Goal: Answer question/provide support

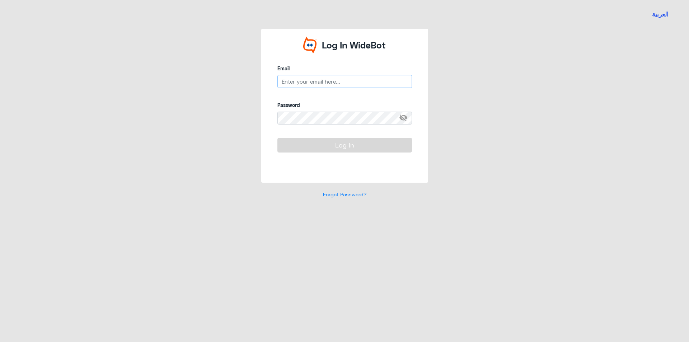
type input "[EMAIL_ADDRESS][DOMAIN_NAME]"
click at [324, 140] on button "Log In" at bounding box center [344, 145] width 135 height 14
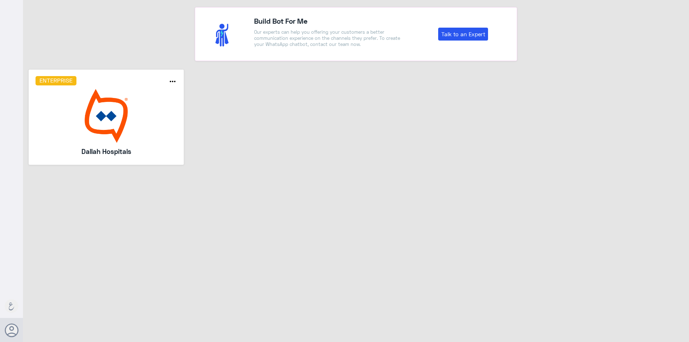
click at [130, 114] on img at bounding box center [107, 116] width 142 height 54
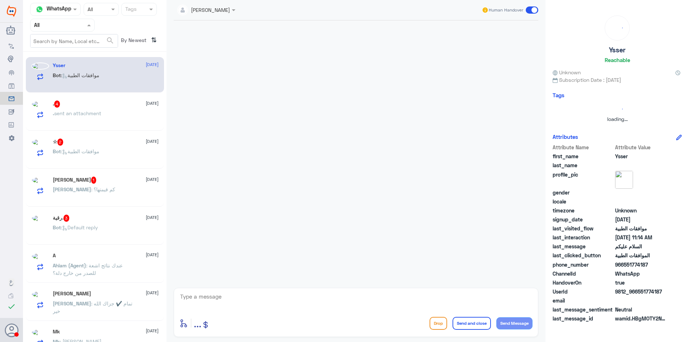
click at [91, 34] on nav "Channel WhatsApp Status × All Tags Agent Filter All All Unassigned Your Inbox Y…" at bounding box center [95, 27] width 144 height 49
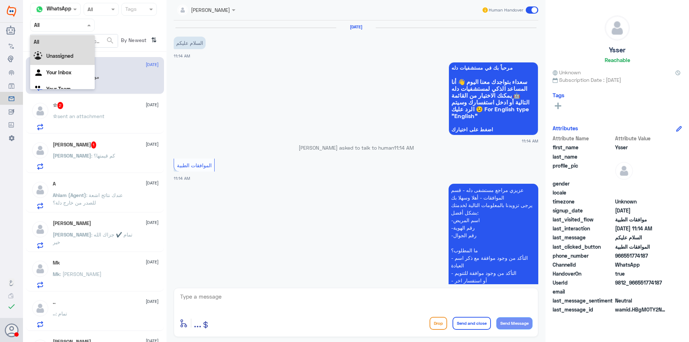
scroll to position [88, 0]
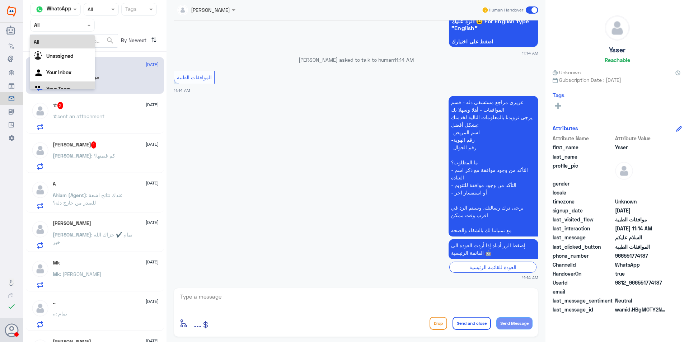
click at [70, 88] on Team "Your Team" at bounding box center [58, 89] width 24 height 6
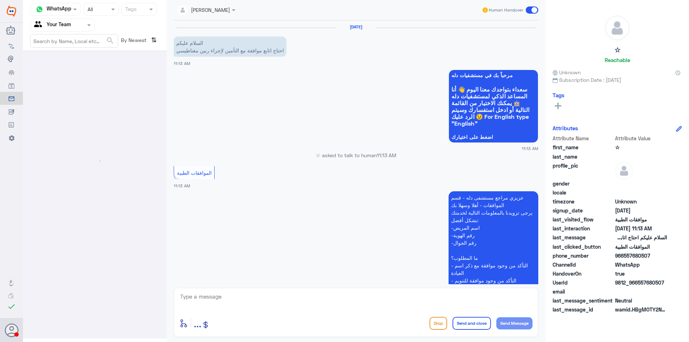
scroll to position [95, 0]
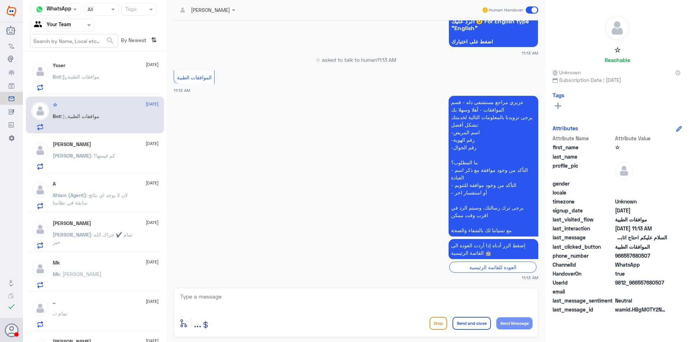
click at [113, 199] on p "Ahlam (Agent) : لان لا يوجد اي نتائج سابقة في نظامنا" at bounding box center [93, 200] width 81 height 18
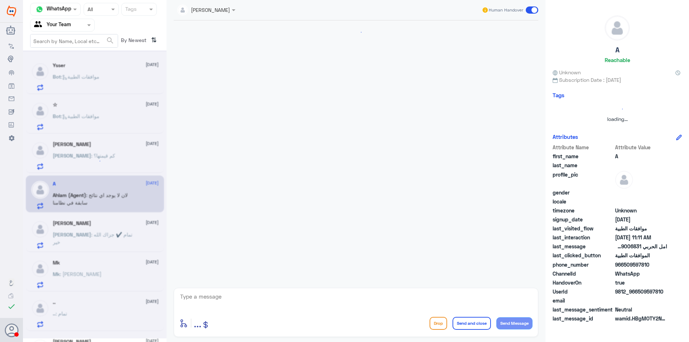
scroll to position [555, 0]
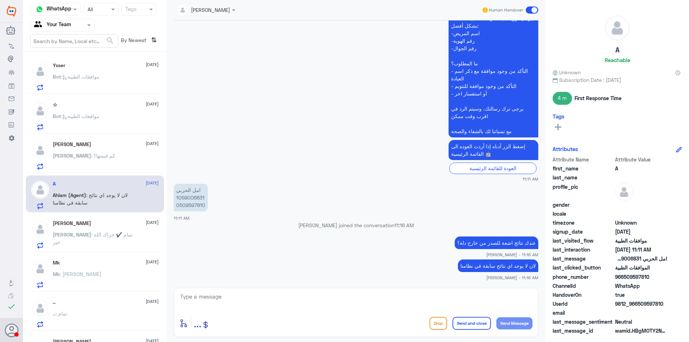
click at [103, 159] on div "[PERSON_NAME] : كم قيمتها؟" at bounding box center [106, 162] width 106 height 16
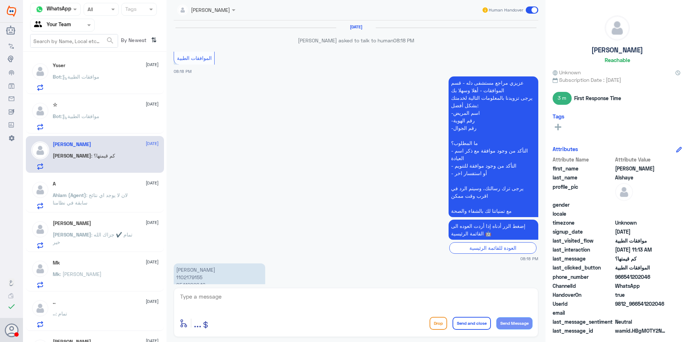
scroll to position [702, 0]
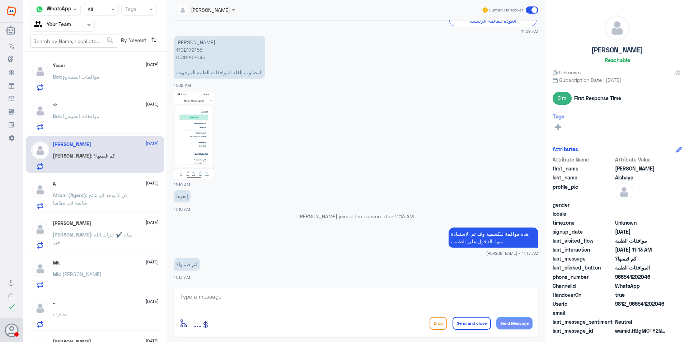
click at [123, 238] on div "[PERSON_NAME] : تمام ✔️ جزاك الله خير" at bounding box center [106, 241] width 106 height 16
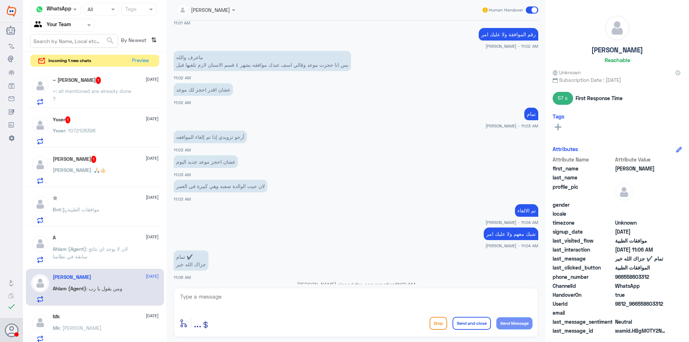
scroll to position [504, 0]
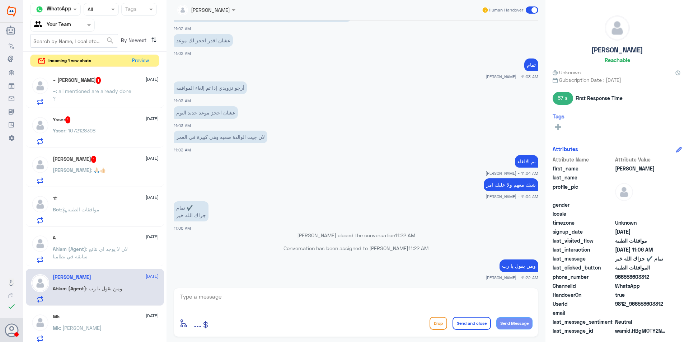
click at [144, 55] on div "incoming 1 new chats Preview" at bounding box center [94, 61] width 129 height 13
click at [146, 60] on button "Preview" at bounding box center [141, 60] width 22 height 11
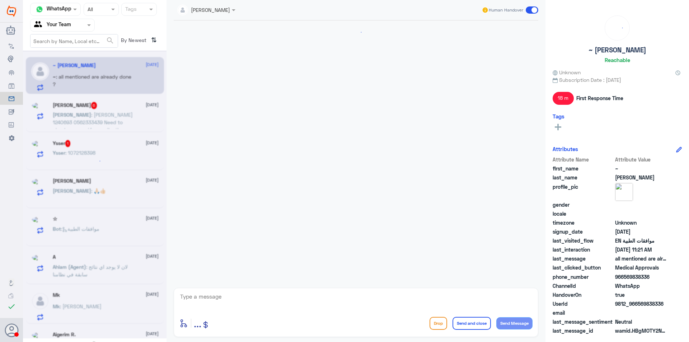
scroll to position [577, 0]
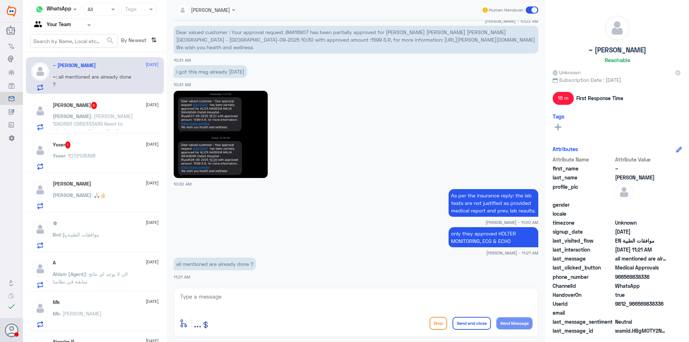
click at [107, 113] on p "[PERSON_NAME] : [PERSON_NAME] 1240693 0562333439 Need to check approval.for med…" at bounding box center [93, 121] width 81 height 18
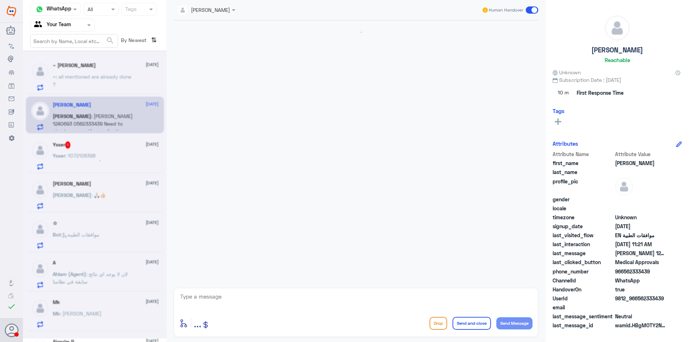
scroll to position [743, 0]
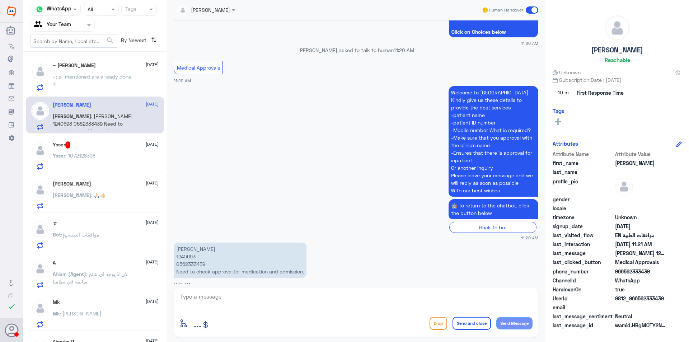
click at [103, 181] on div "[PERSON_NAME] [DATE]" at bounding box center [106, 184] width 106 height 6
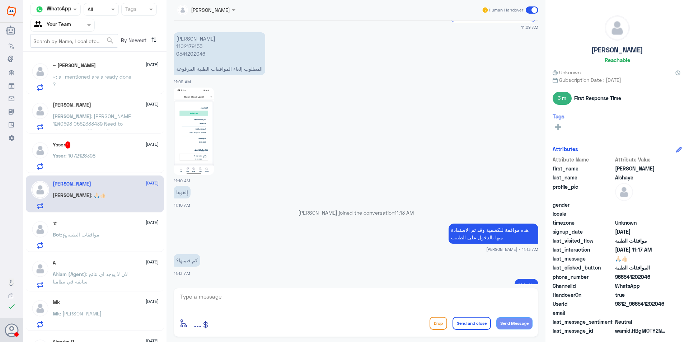
scroll to position [638, 0]
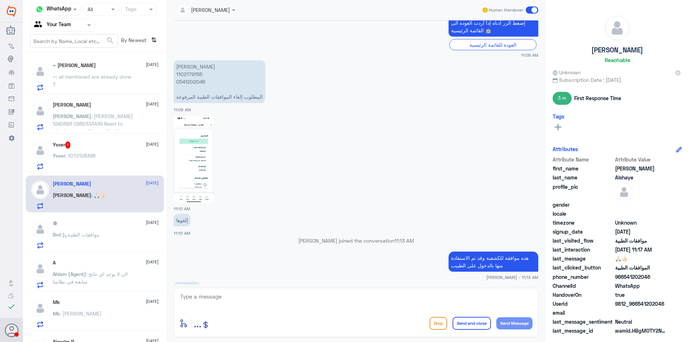
click at [198, 173] on img at bounding box center [194, 159] width 40 height 87
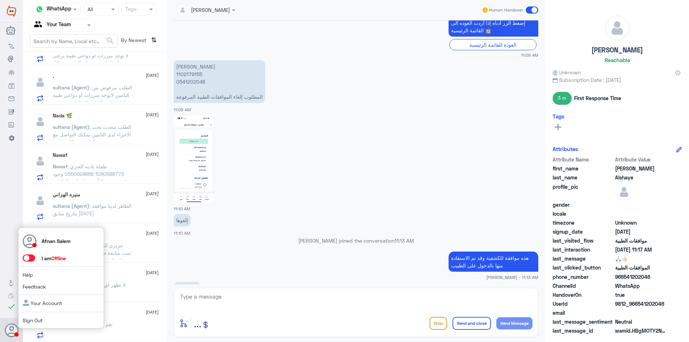
scroll to position [4, 0]
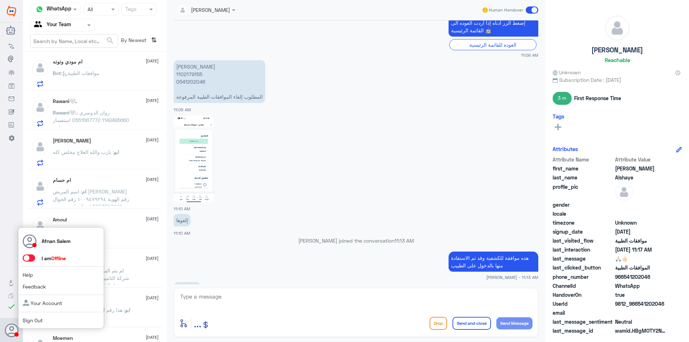
click at [47, 314] on div "Afnan Salem I am Offline Help Feedback Your Account Sign Out" at bounding box center [61, 278] width 86 height 102
click at [37, 323] on link "Sign Out" at bounding box center [33, 320] width 20 height 6
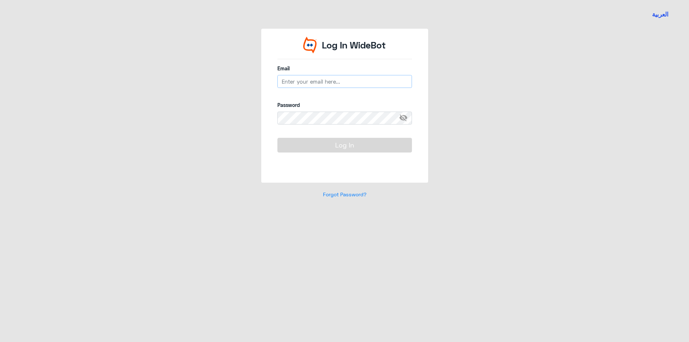
type input "[EMAIL_ADDRESS][DOMAIN_NAME]"
